Goal: Check status: Check status

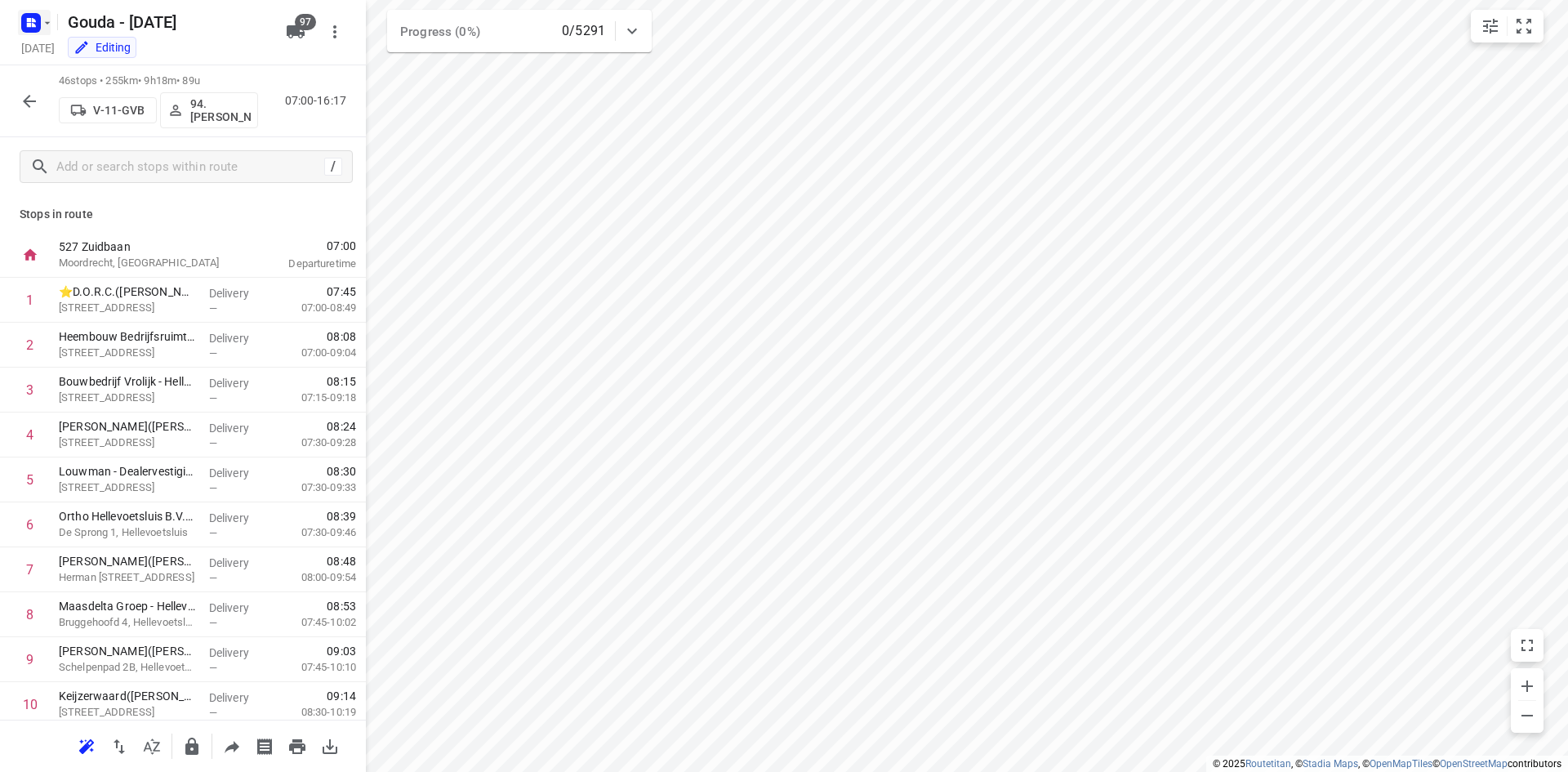
drag, startPoint x: 0, startPoint y: 0, endPoint x: 39, endPoint y: 16, distance: 42.2
click at [39, 16] on rect "button" at bounding box center [31, 23] width 20 height 20
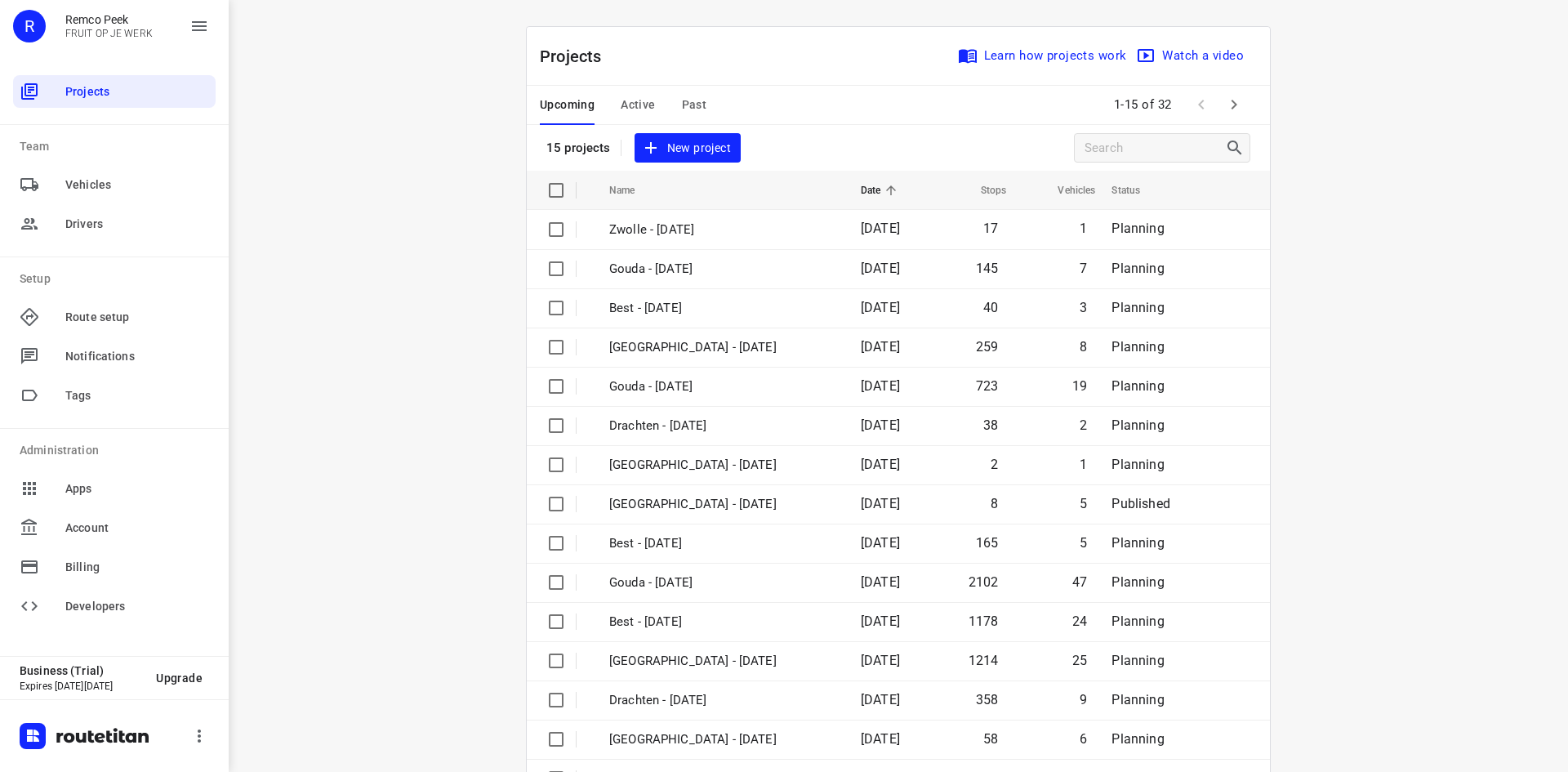
click at [639, 96] on span "Active" at bounding box center [637, 105] width 34 height 21
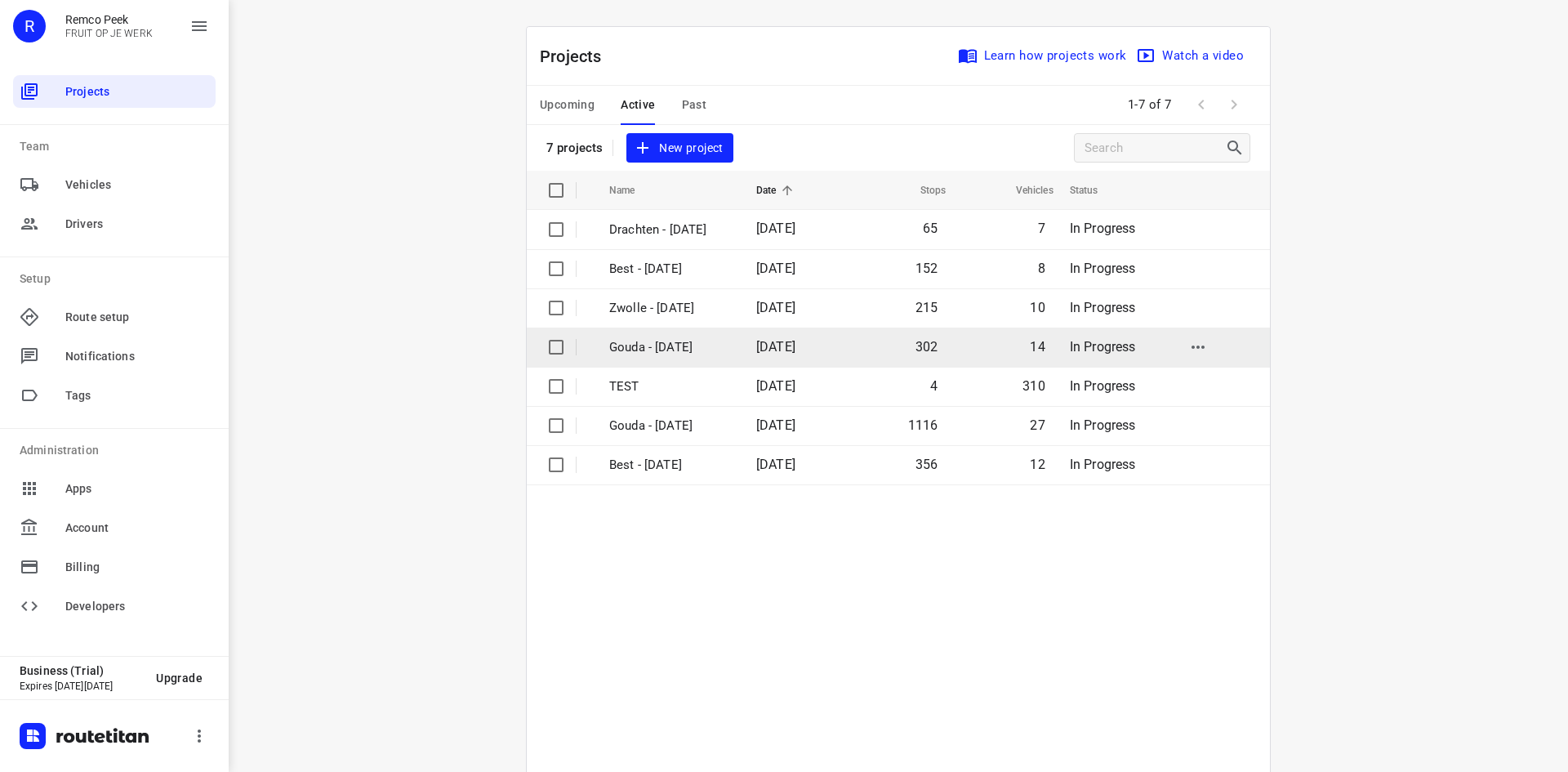
click at [695, 357] on td "Gouda - [DATE]" at bounding box center [667, 347] width 150 height 39
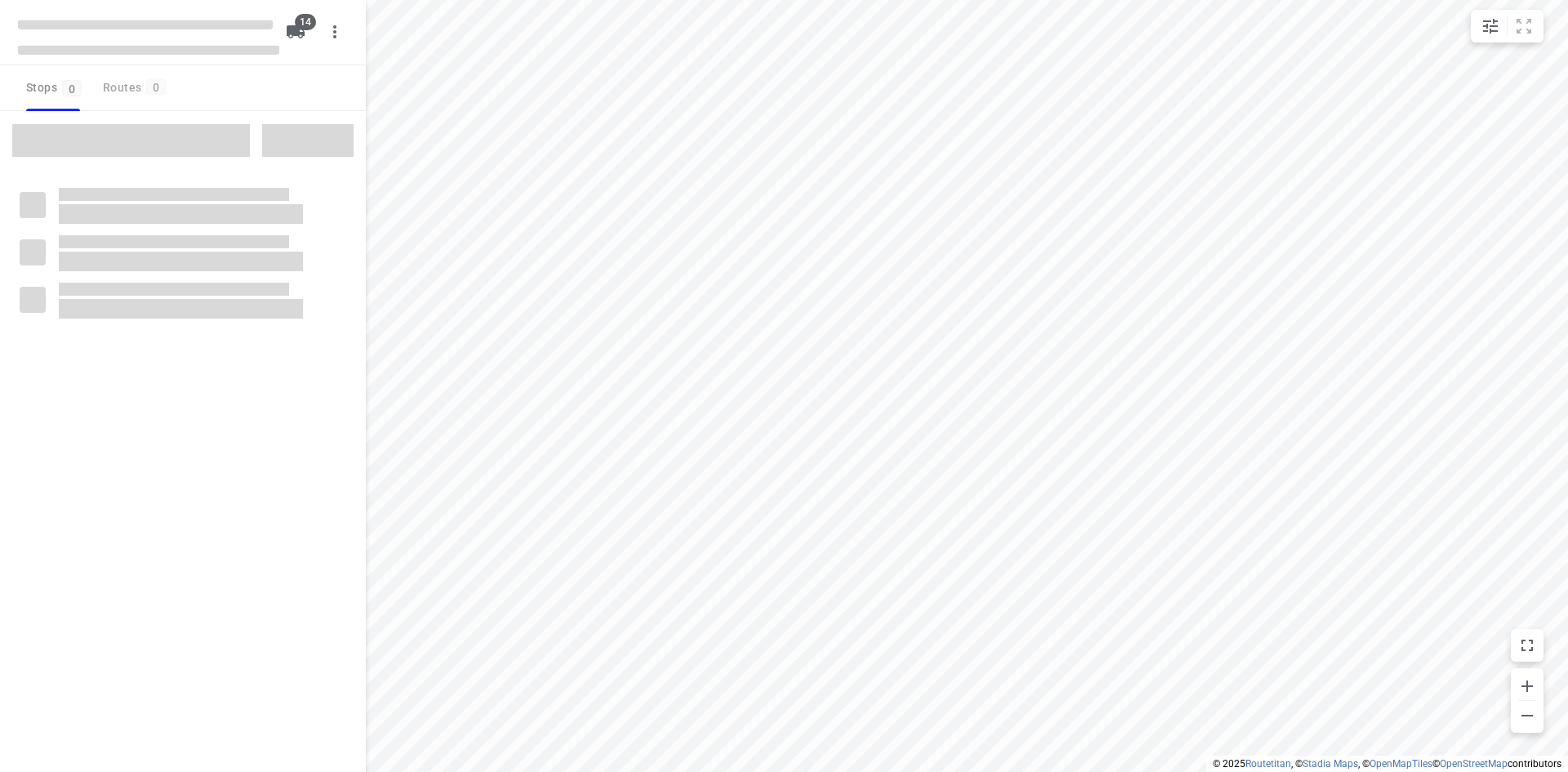
checkbox input "true"
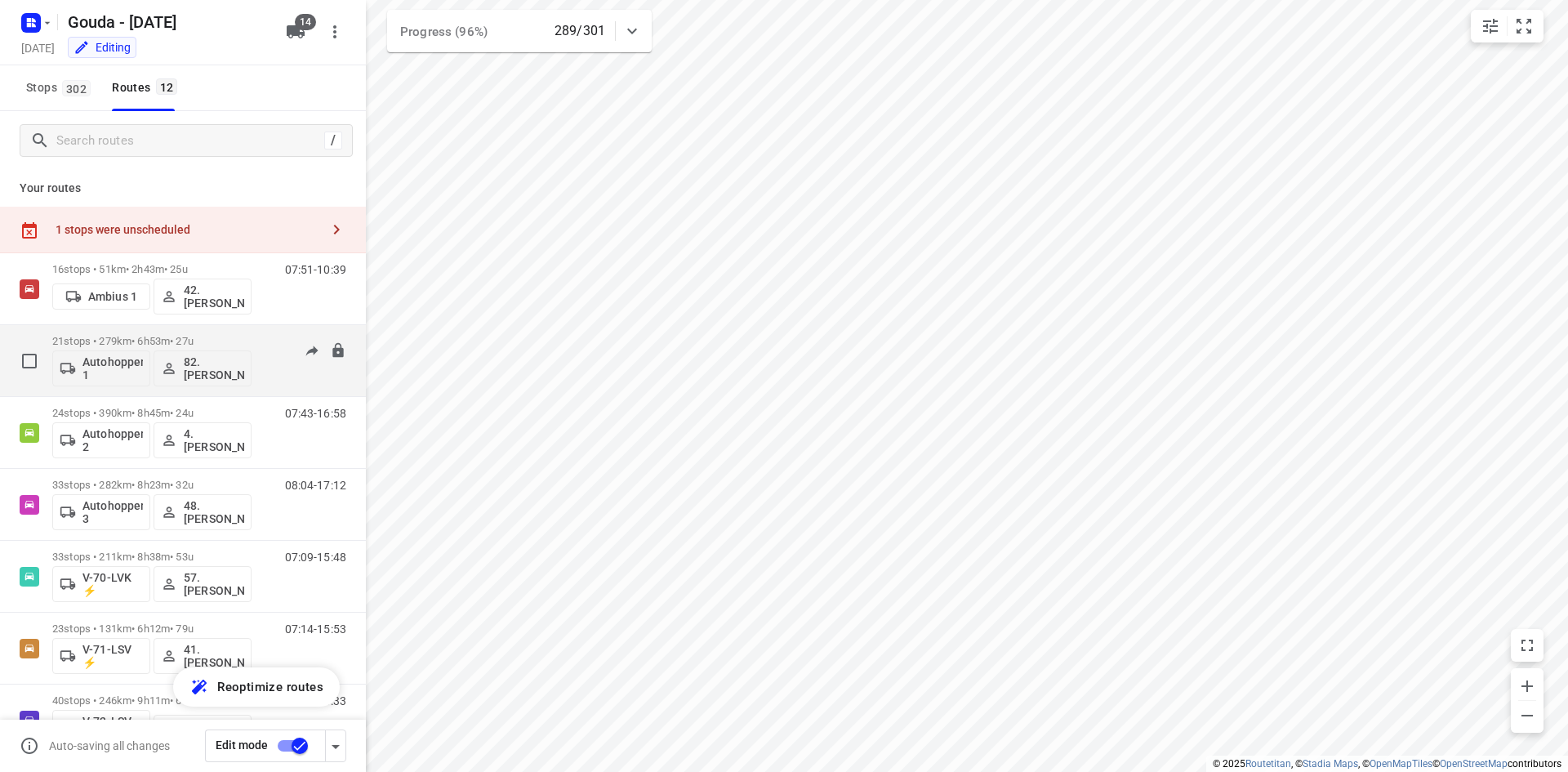
click at [265, 335] on div "07:41-14:56" at bounding box center [306, 365] width 82 height 60
click at [255, 328] on div "21 stops • 279km • 6h53m • 27u Autohopper 1 82. [PERSON_NAME] 07:41-14:56" at bounding box center [209, 360] width 313 height 68
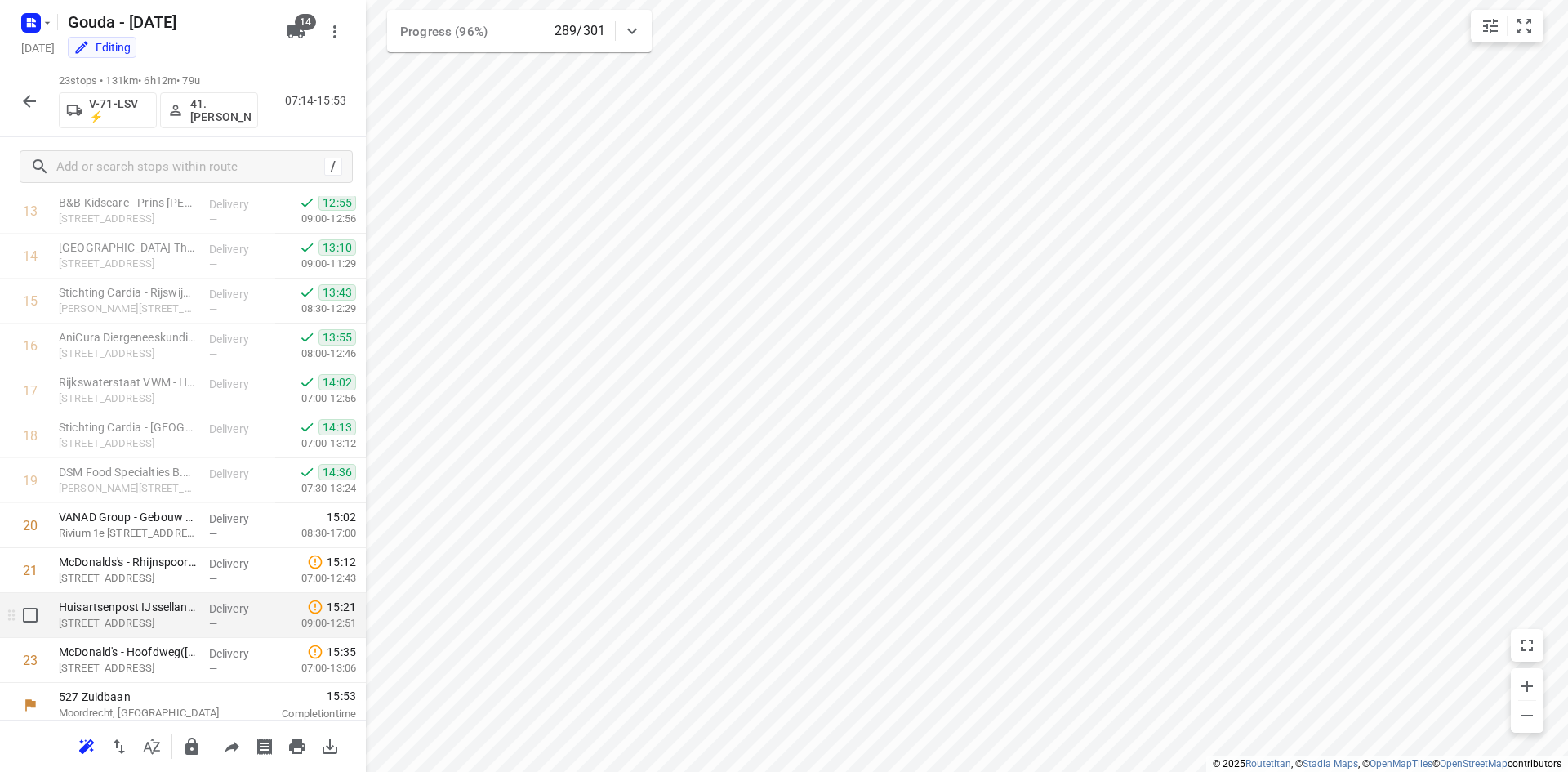
scroll to position [683, 0]
